Goal: Task Accomplishment & Management: Contribute content

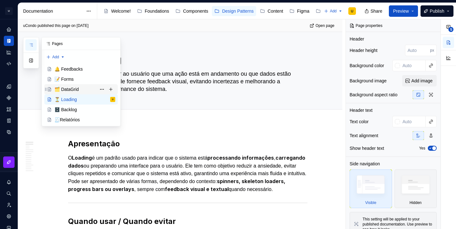
click at [72, 90] on div "🗂️ DataGrid" at bounding box center [66, 89] width 24 height 6
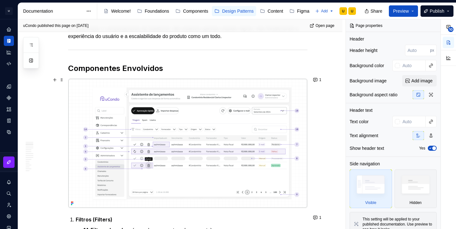
scroll to position [189, 0]
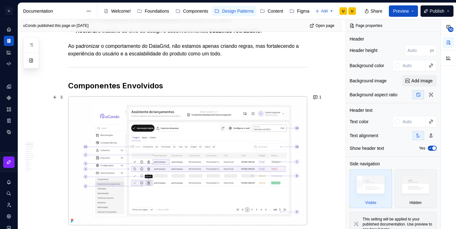
click at [248, 131] on img at bounding box center [187, 160] width 239 height 129
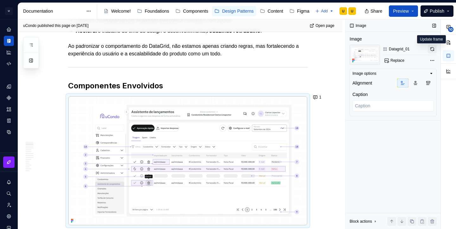
click at [431, 51] on button "button" at bounding box center [432, 49] width 9 height 9
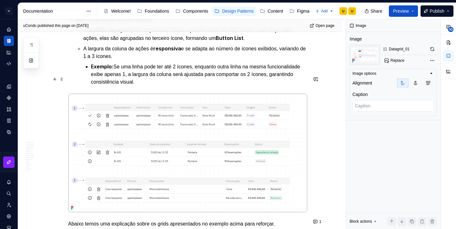
scroll to position [2094, 0]
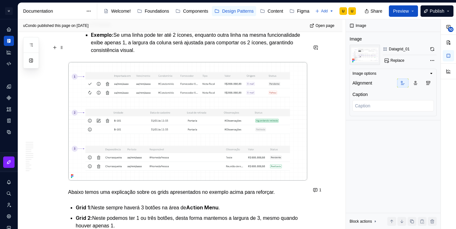
click at [302, 62] on img at bounding box center [187, 121] width 239 height 118
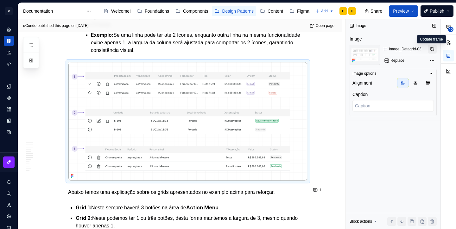
click at [433, 52] on button "button" at bounding box center [432, 49] width 9 height 9
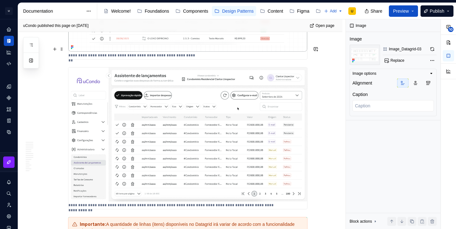
scroll to position [1230, 0]
click at [217, 97] on img at bounding box center [187, 133] width 239 height 134
type textarea "*"
type textarea "Ao realizar o scroll, o Column Header se mantém fixo, ficando acima dele apenas…"
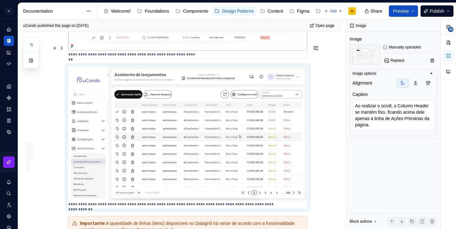
click at [217, 97] on img at bounding box center [187, 133] width 239 height 134
click at [393, 61] on span "Replace" at bounding box center [397, 60] width 14 height 5
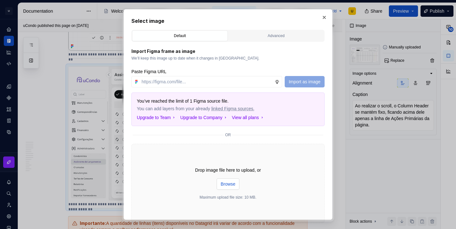
click at [229, 186] on span "Browse" at bounding box center [228, 184] width 15 height 6
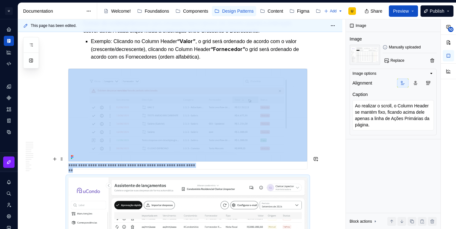
scroll to position [1117, 0]
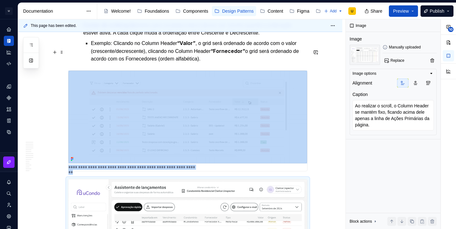
click at [267, 102] on img at bounding box center [187, 117] width 239 height 93
type textarea "*"
type textarea "Ícones de ordenação se apresentam quando clicamos no Column Header."
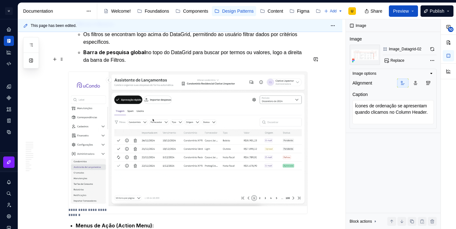
scroll to position [1860, 0]
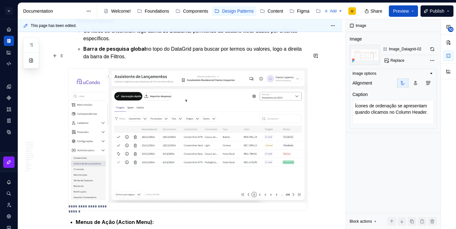
click at [236, 100] on img at bounding box center [187, 135] width 239 height 134
type textarea "*"
type textarea "Exemplo de filtro aplicado"
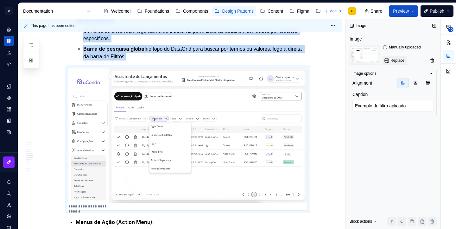
click at [388, 62] on button "Replace" at bounding box center [394, 60] width 25 height 9
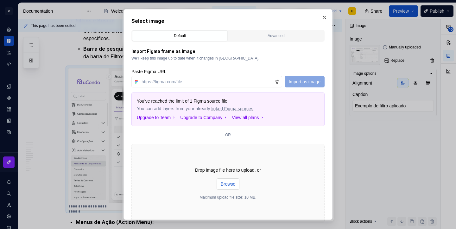
click at [223, 185] on span "Browse" at bounding box center [228, 184] width 15 height 6
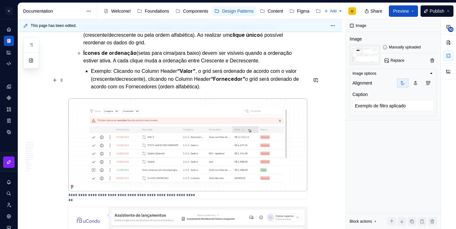
scroll to position [1089, 0]
click at [245, 119] on img at bounding box center [187, 145] width 239 height 93
type textarea "*"
type textarea "Ícones de ordenação se apresentam quando clicamos no Column Header."
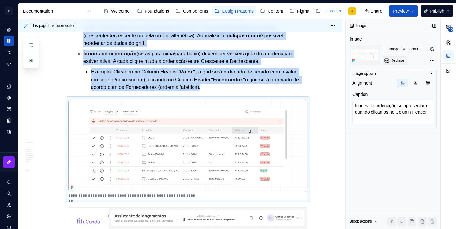
click at [396, 62] on span "Replace" at bounding box center [397, 60] width 14 height 5
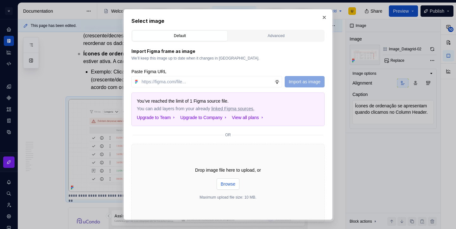
click at [229, 183] on span "Browse" at bounding box center [228, 184] width 15 height 6
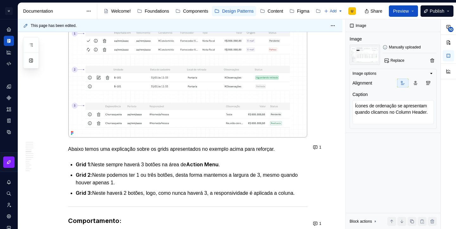
scroll to position [2186, 0]
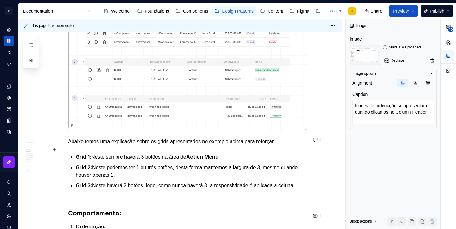
click at [181, 163] on p "Grid 2: Neste podemos ter 1 ou três botões, desta forma mantemos a largura de 3…" at bounding box center [192, 171] width 232 height 16
type textarea "*"
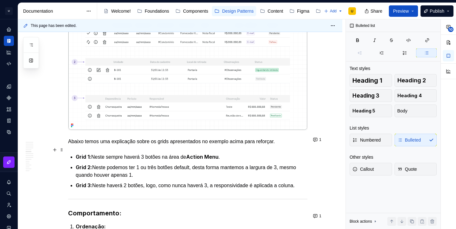
click at [154, 163] on p "Grid 2: Neste podemos ter 1 ou três botões default, desta forma mantemos a larg…" at bounding box center [192, 171] width 232 height 16
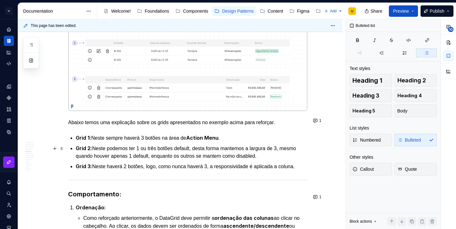
scroll to position [2207, 0]
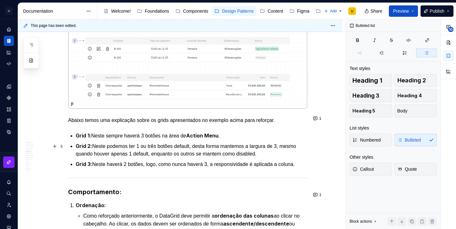
click at [106, 160] on p "Grid 3: Neste haverá 2 botões, logo, como nunca haverá 3, a responsividade é ap…" at bounding box center [192, 164] width 232 height 8
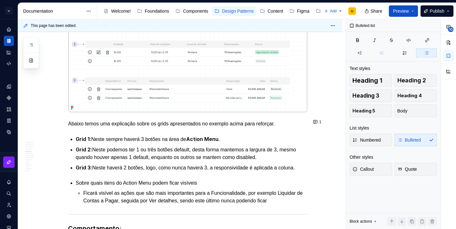
scroll to position [2207, 0]
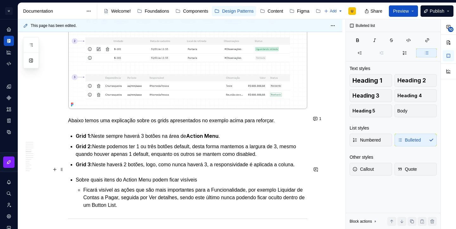
click at [145, 176] on p "Sobre quais itens do Action Menu podem ficar visíveis" at bounding box center [192, 180] width 232 height 8
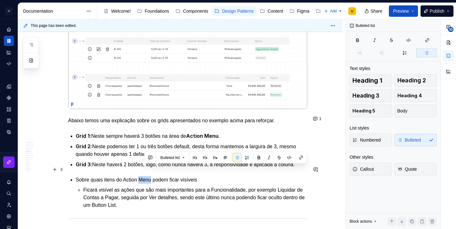
click at [145, 176] on p "Sobre quais itens do Action Menu podem ficar visíveis" at bounding box center [192, 180] width 232 height 8
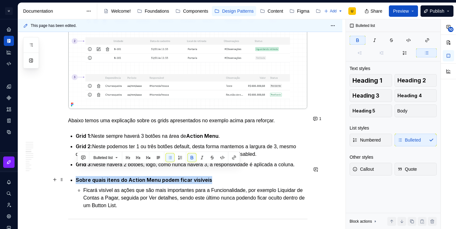
click at [184, 197] on p "Ficará visível as ações que são mais importantes para a Funcionalidade, por exe…" at bounding box center [195, 197] width 224 height 23
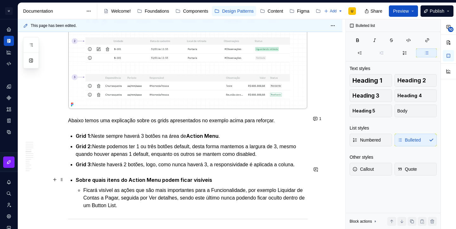
click at [186, 197] on p "Ficará visível as ações que são mais importantes para a Funcionalidade, por exe…" at bounding box center [195, 197] width 224 height 23
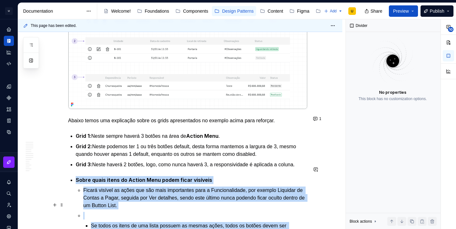
click at [90, 212] on p at bounding box center [195, 216] width 224 height 8
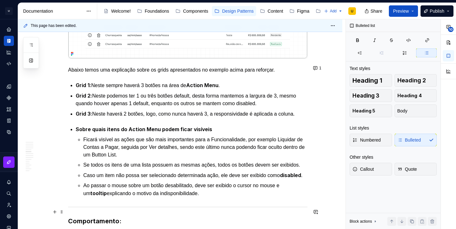
scroll to position [2274, 0]
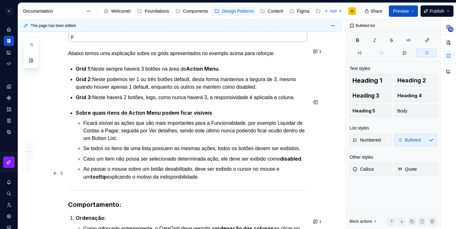
click at [209, 181] on p "Ao passar o mouse sobre um botão desabilitado, deve ser exibido o cursor no mou…" at bounding box center [195, 173] width 224 height 16
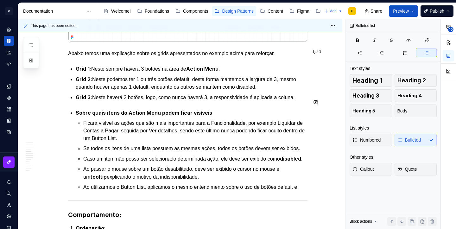
scroll to position [2278, 0]
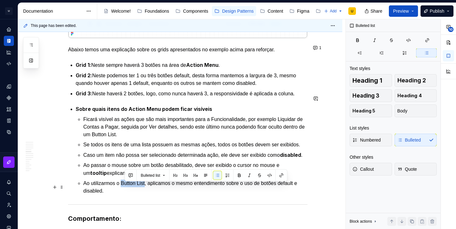
drag, startPoint x: 125, startPoint y: 186, endPoint x: 151, endPoint y: 186, distance: 26.0
click at [151, 186] on p "Ao utilizarmos o Button List, aplicamos o mesmo entendimento sobre o uso de bot…" at bounding box center [195, 186] width 224 height 15
click at [162, 195] on p "Ao utilizarmos o Button List , aplicamos o mesmo entendimento sobre o uso de bo…" at bounding box center [195, 187] width 224 height 16
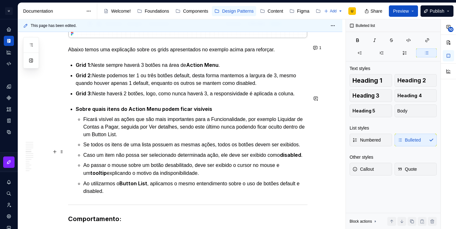
click at [171, 157] on p "Caso um item não possa ser selecionado determinada ação, ele deve ser exibido c…" at bounding box center [195, 155] width 224 height 8
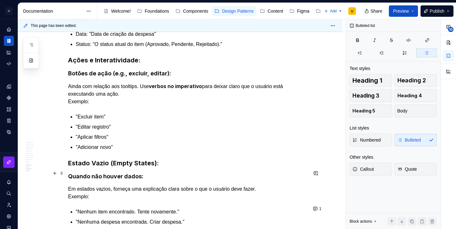
scroll to position [3390, 0]
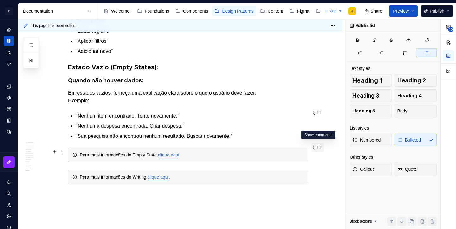
click at [319, 147] on button "1" at bounding box center [317, 147] width 13 height 9
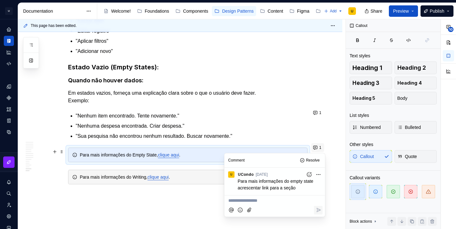
click at [319, 147] on button "1" at bounding box center [317, 147] width 13 height 9
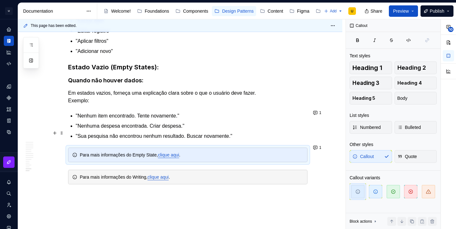
click at [245, 132] on p ""Sua pesquisa não encontrou nenhum resultado. Buscar novamente."" at bounding box center [192, 136] width 232 height 8
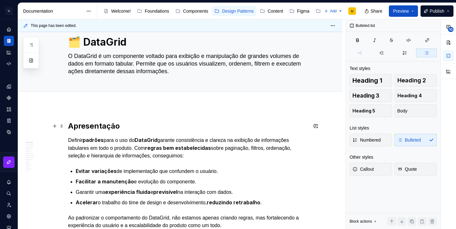
scroll to position [0, 0]
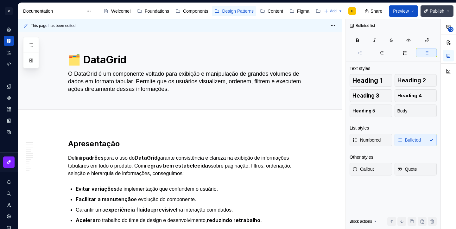
click at [431, 15] on button "Publish" at bounding box center [436, 10] width 33 height 11
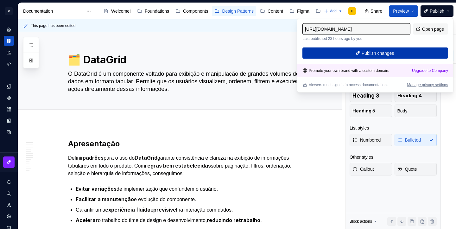
click at [389, 58] on button "Publish changes" at bounding box center [375, 52] width 146 height 11
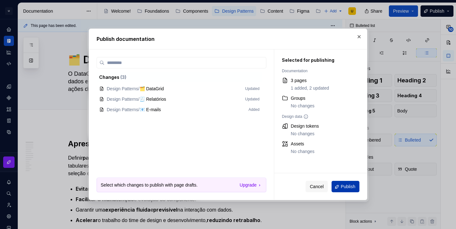
click at [343, 183] on button "Publish" at bounding box center [345, 186] width 28 height 11
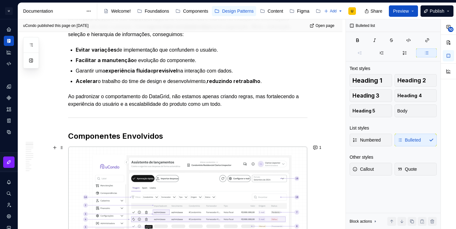
scroll to position [143, 0]
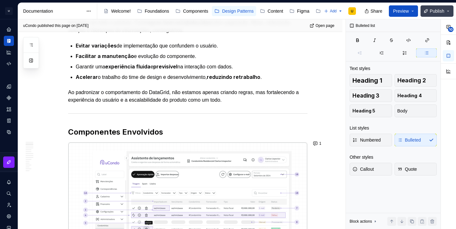
click at [438, 8] on span "Publish" at bounding box center [437, 11] width 15 height 6
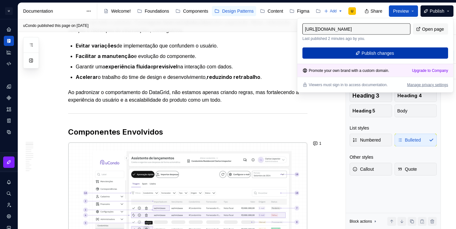
click at [381, 58] on button "Publish changes" at bounding box center [375, 52] width 146 height 11
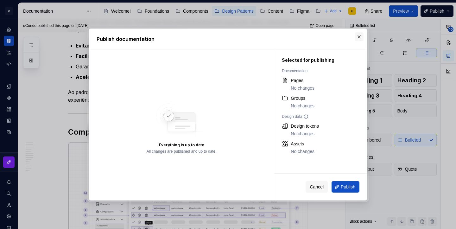
click at [359, 36] on button "button" at bounding box center [359, 36] width 9 height 9
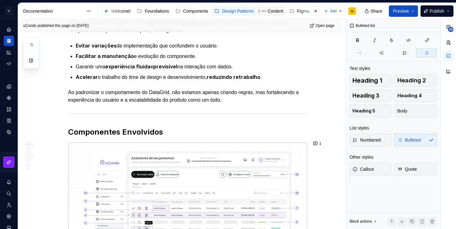
scroll to position [0, 37]
click at [300, 13] on div "Changelog" at bounding box center [309, 11] width 22 height 6
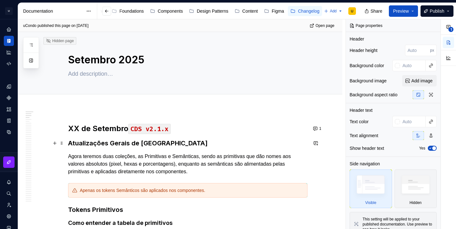
click at [173, 145] on h3 "Atualizações Gerais de [GEOGRAPHIC_DATA]" at bounding box center [187, 143] width 239 height 9
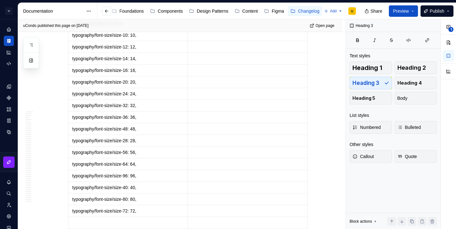
scroll to position [4541, 0]
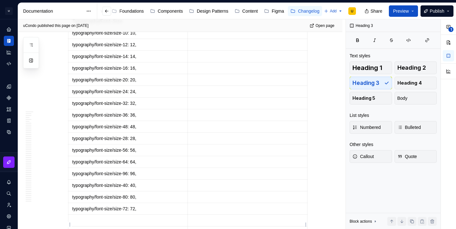
type textarea "*"
